Goal: Task Accomplishment & Management: Manage account settings

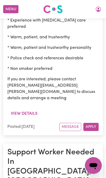
scroll to position [401, 0]
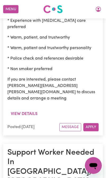
click at [32, 109] on button "View details" at bounding box center [23, 114] width 33 height 10
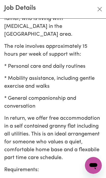
scroll to position [99, 0]
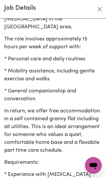
click at [70, 159] on p "Requirements:" at bounding box center [52, 163] width 97 height 8
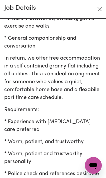
scroll to position [156, 0]
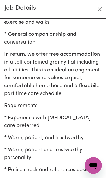
click at [97, 12] on button "Close" at bounding box center [99, 9] width 8 height 8
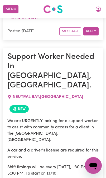
scroll to position [497, 0]
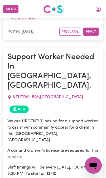
click at [39, 95] on span "NEUTRAL BAY , New South Wales" at bounding box center [48, 97] width 70 height 4
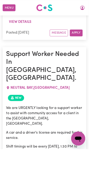
scroll to position [489, 0]
click at [97, 9] on icon "My Account" at bounding box center [98, 9] width 6 height 6
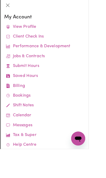
click at [0, 0] on link "Job Reports" at bounding box center [0, 0] width 0 height 0
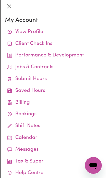
click at [83, 82] on link "Submit Hours" at bounding box center [53, 79] width 96 height 12
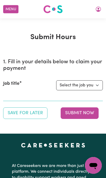
click at [98, 13] on button "My Account" at bounding box center [97, 9] width 11 height 9
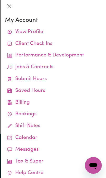
click at [0, 0] on link "Job Reports" at bounding box center [0, 0] width 0 height 0
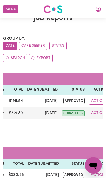
scroll to position [0, 130]
click at [96, 101] on button "Actions" at bounding box center [98, 101] width 20 height 8
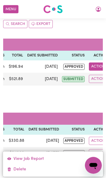
scroll to position [54, 0]
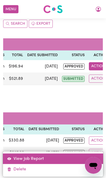
click at [45, 157] on link "View Job Report" at bounding box center [53, 159] width 100 height 10
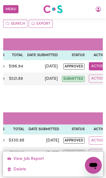
select select "pm"
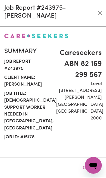
select select "45-Weekday"
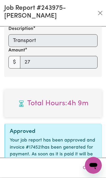
scroll to position [326, 0]
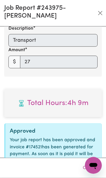
click at [100, 15] on button "Close" at bounding box center [100, 13] width 8 height 8
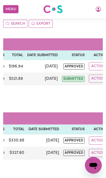
click at [92, 140] on button "Actions" at bounding box center [98, 140] width 20 height 8
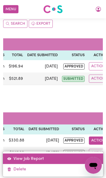
click at [50, 159] on link "View Job Report" at bounding box center [53, 159] width 100 height 10
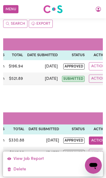
select select "pm"
select select "45-Weekday"
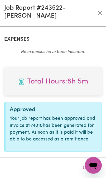
scroll to position [258, 0]
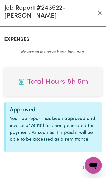
click at [102, 13] on button "Close" at bounding box center [100, 13] width 8 height 8
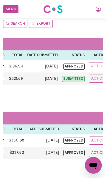
click at [94, 137] on button "Actions" at bounding box center [98, 140] width 20 height 8
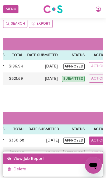
click at [57, 160] on link "View Job Report" at bounding box center [53, 159] width 100 height 10
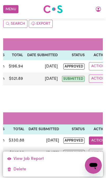
select select "pm"
select select "45-Weekday"
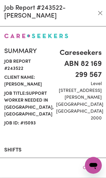
scroll to position [0, 0]
click at [100, 13] on button "Close" at bounding box center [100, 13] width 8 height 8
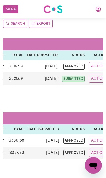
click at [90, 150] on button "Actions" at bounding box center [98, 153] width 20 height 8
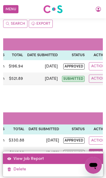
click at [60, 157] on link "View Job Report" at bounding box center [53, 159] width 100 height 10
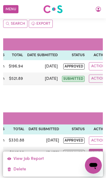
select select "pm"
select select "45-Weekday"
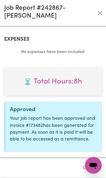
scroll to position [258, 0]
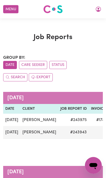
click at [41, 67] on button "Care Seeker" at bounding box center [33, 65] width 28 height 8
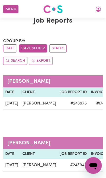
click at [60, 50] on button "Status" at bounding box center [57, 48] width 17 height 8
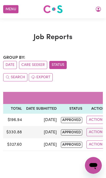
click at [97, 10] on icon "My Account" at bounding box center [98, 9] width 6 height 6
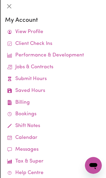
scroll to position [12, 0]
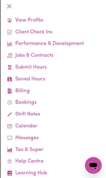
click at [45, 123] on link "Calendar" at bounding box center [53, 126] width 96 height 12
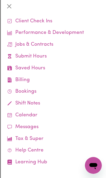
scroll to position [22, 0]
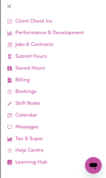
click at [24, 113] on link "Calendar" at bounding box center [53, 116] width 96 height 12
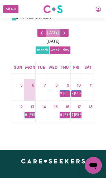
scroll to position [17, 0]
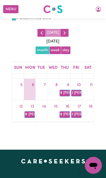
click at [76, 84] on link "10" at bounding box center [79, 85] width 6 height 8
click at [78, 92] on link "7a [PERSON_NAME]" at bounding box center [76, 93] width 10 height 6
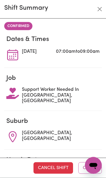
scroll to position [0, 0]
click at [97, 11] on button "Close" at bounding box center [99, 9] width 8 height 8
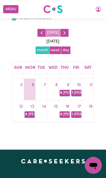
click at [66, 49] on button "day" at bounding box center [66, 50] width 10 height 8
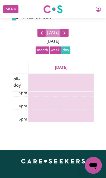
click at [56, 50] on button "week" at bounding box center [55, 50] width 12 height 8
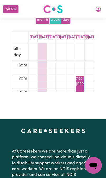
scroll to position [85, 0]
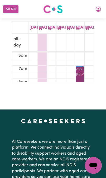
click at [81, 77] on link "7:00 - 9:00 [PERSON_NAME]" at bounding box center [79, 78] width 8 height 25
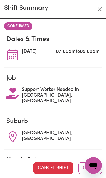
scroll to position [0, 0]
click at [102, 13] on button "Close" at bounding box center [99, 9] width 8 height 8
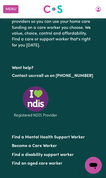
scroll to position [0, 0]
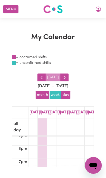
click at [68, 95] on button "day" at bounding box center [66, 95] width 10 height 8
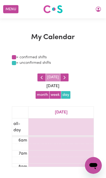
click at [45, 97] on button "month" at bounding box center [42, 95] width 14 height 8
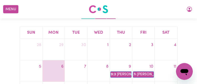
click at [80, 71] on div at bounding box center [76, 71] width 22 height 1
